Goal: Connect with others: Establish contact or relationships with other users

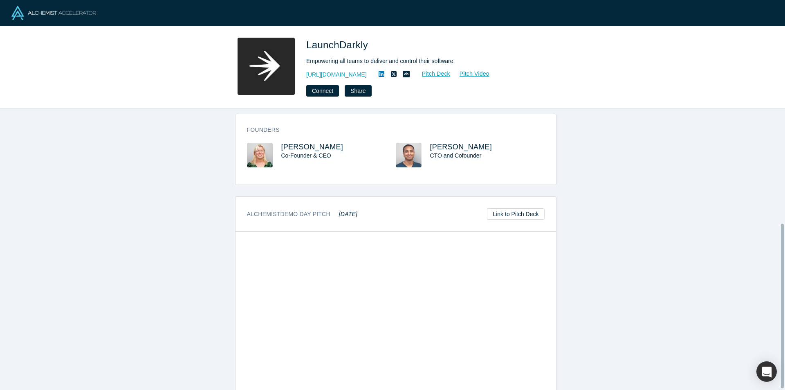
scroll to position [198, 0]
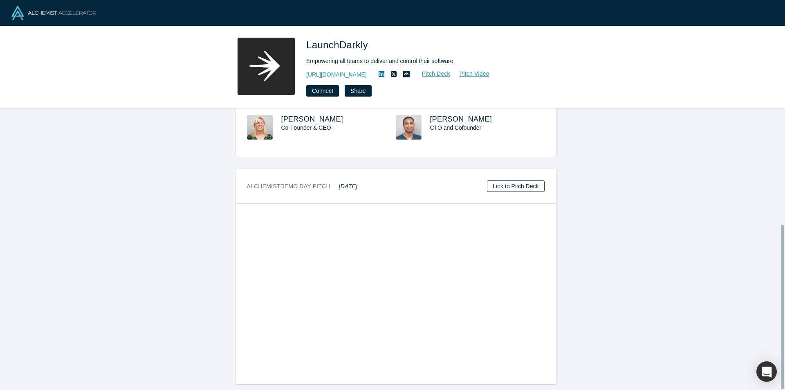
click at [516, 180] on link "Link to Pitch Deck" at bounding box center [515, 185] width 57 height 11
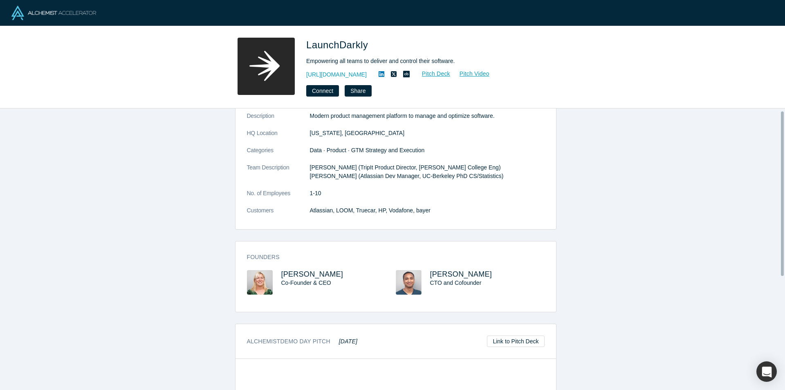
scroll to position [0, 0]
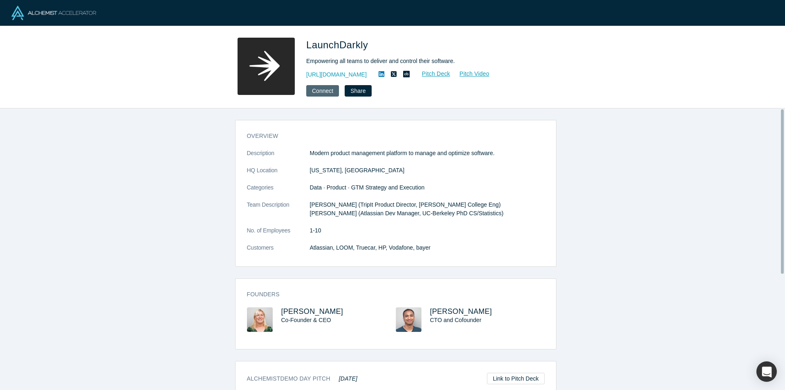
click at [327, 90] on button "Connect" at bounding box center [322, 90] width 33 height 11
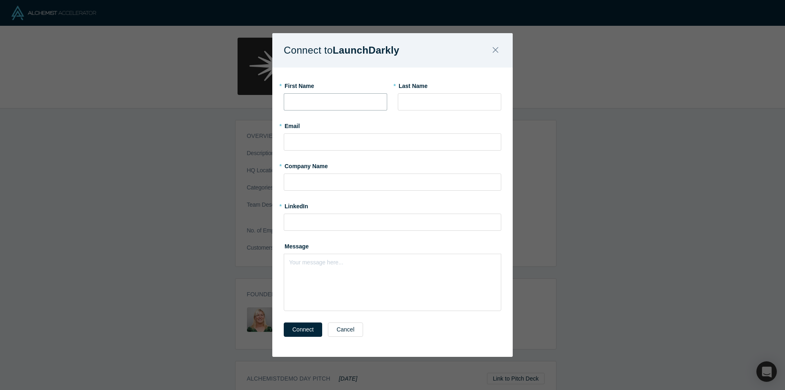
click at [334, 98] on input "text" at bounding box center [335, 101] width 103 height 17
type input "[PERSON_NAME]"
type input "[EMAIL_ADDRESS][DOMAIN_NAME]"
click at [322, 180] on input "text" at bounding box center [392, 181] width 217 height 17
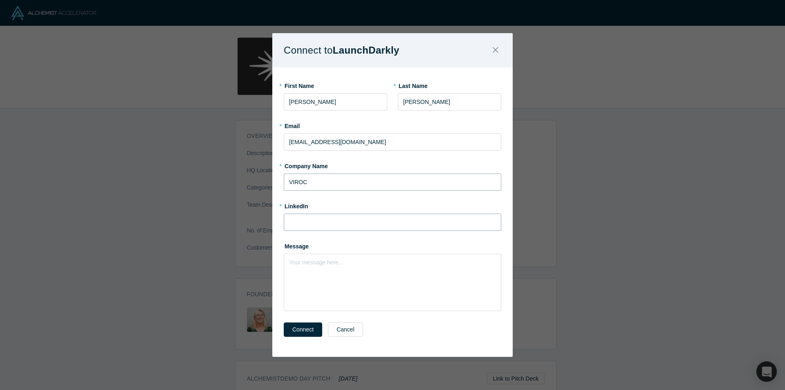
type input "VIROC"
click at [320, 218] on input at bounding box center [392, 221] width 217 height 17
drag, startPoint x: 315, startPoint y: 254, endPoint x: 312, endPoint y: 266, distance: 12.5
click at [314, 257] on div "Message Your message here..." at bounding box center [392, 275] width 217 height 72
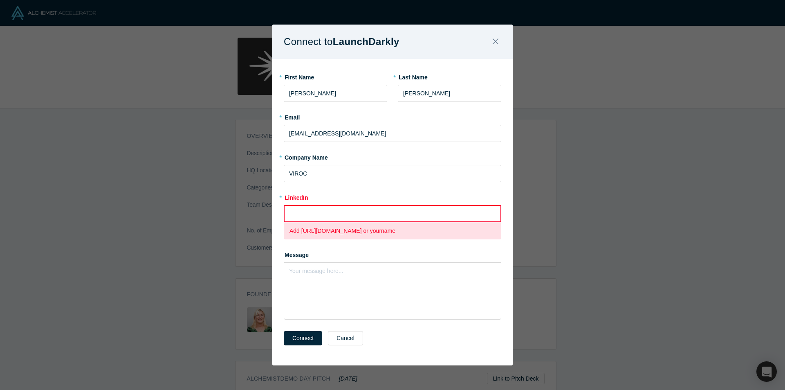
click at [317, 230] on p "Add [URL][DOMAIN_NAME] or yourname" at bounding box center [392, 230] width 206 height 9
drag, startPoint x: 374, startPoint y: 229, endPoint x: 301, endPoint y: 233, distance: 73.2
click at [301, 233] on p "Add [URL][DOMAIN_NAME] or yourname" at bounding box center [392, 230] width 206 height 9
click at [304, 211] on input at bounding box center [392, 213] width 217 height 17
type input "V"
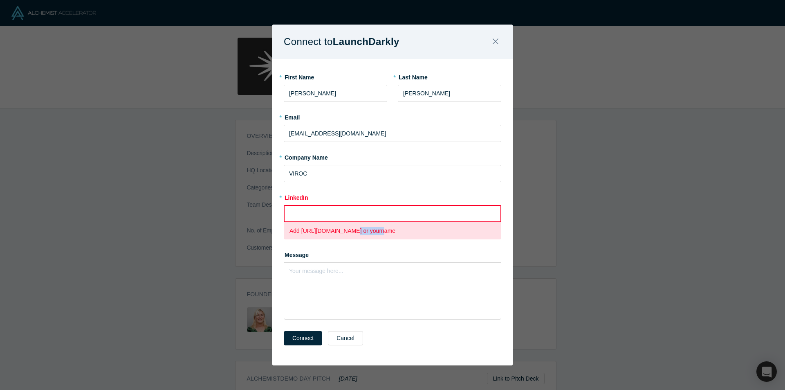
drag, startPoint x: 374, startPoint y: 230, endPoint x: 359, endPoint y: 230, distance: 14.3
click at [356, 230] on p "Add [URL][DOMAIN_NAME] or yourname" at bounding box center [392, 230] width 206 height 9
click at [374, 231] on p "Add [URL][DOMAIN_NAME] or yourname" at bounding box center [392, 230] width 206 height 9
drag, startPoint x: 374, startPoint y: 231, endPoint x: 352, endPoint y: 231, distance: 22.1
click at [352, 231] on p "Add [URL][DOMAIN_NAME] or yourname" at bounding box center [392, 230] width 206 height 9
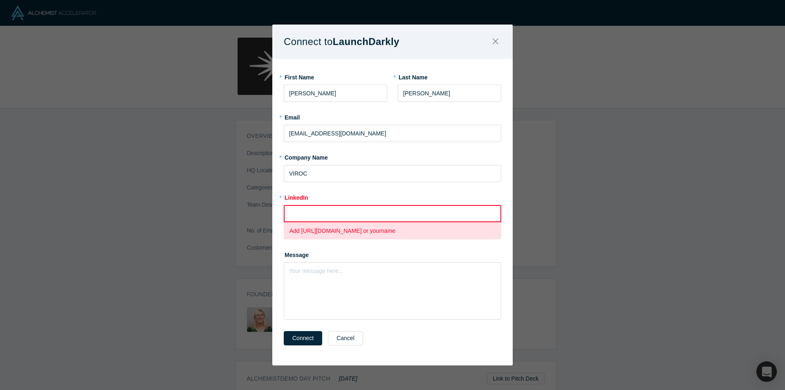
click at [376, 233] on p "Add [URL][DOMAIN_NAME] or yourname" at bounding box center [392, 230] width 206 height 9
click at [372, 228] on p "Add [URL][DOMAIN_NAME] or yourname" at bounding box center [392, 230] width 206 height 9
drag, startPoint x: 374, startPoint y: 229, endPoint x: 302, endPoint y: 236, distance: 72.2
click at [302, 236] on div "Add [URL][DOMAIN_NAME] or yourname" at bounding box center [392, 230] width 217 height 17
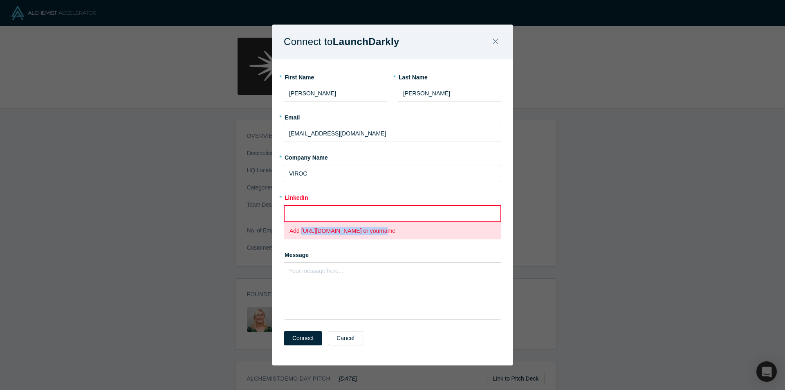
copy p "[URL][DOMAIN_NAME]"
click at [302, 208] on input at bounding box center [392, 213] width 217 height 17
paste input "[URL][DOMAIN_NAME]"
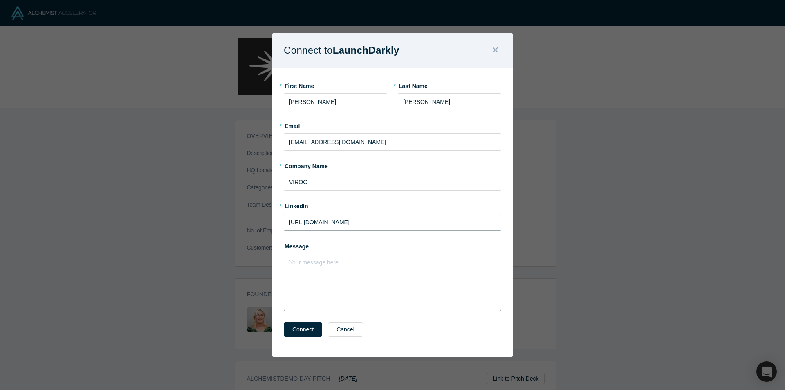
type input "[URL][DOMAIN_NAME]"
click at [354, 258] on div "rdw-editor" at bounding box center [392, 260] width 206 height 9
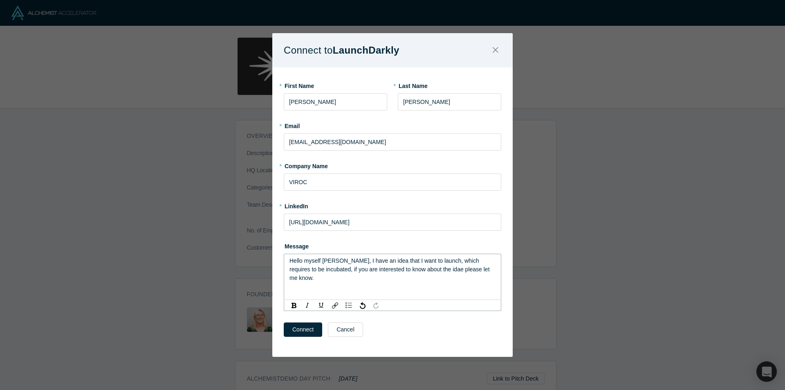
click at [423, 269] on span "Hello myself [PERSON_NAME], I have an idea that I want to launch, which require…" at bounding box center [390, 269] width 202 height 24
click at [293, 331] on button "Connect" at bounding box center [303, 329] width 38 height 14
